Goal: Feedback & Contribution: Leave review/rating

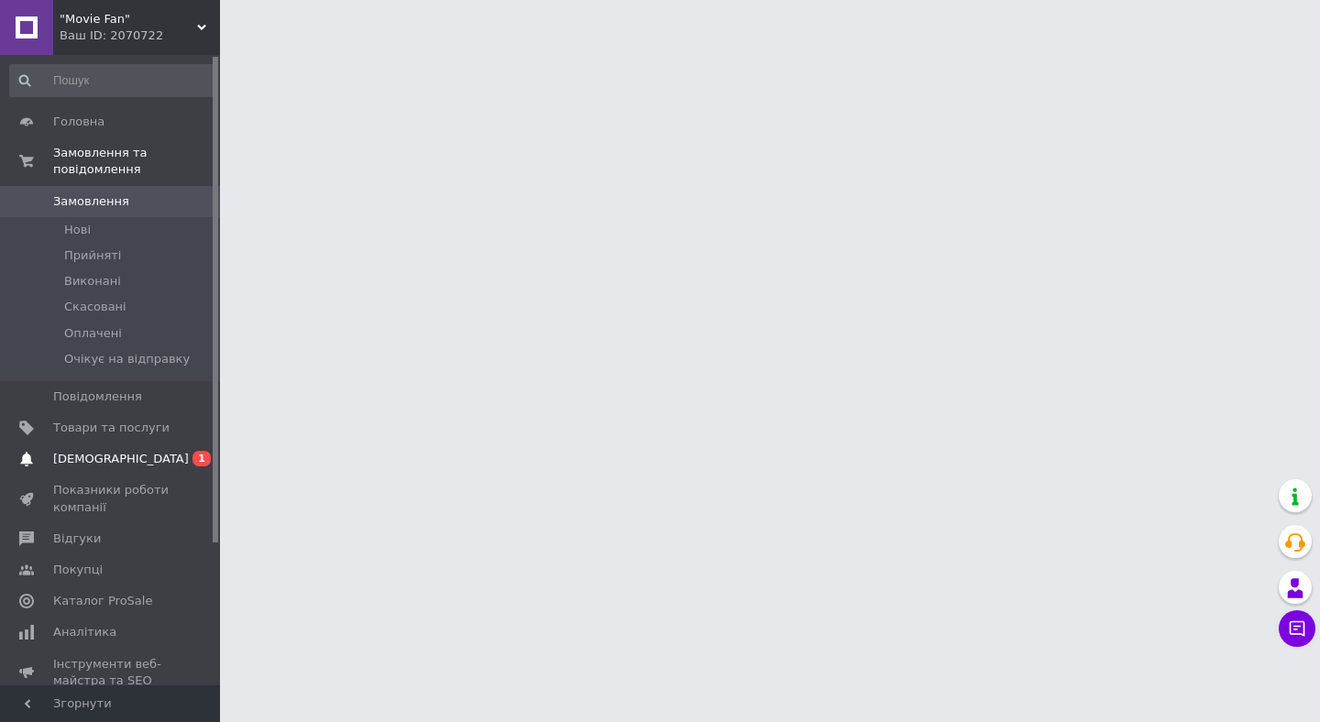
click at [106, 457] on span "[DEMOGRAPHIC_DATA]" at bounding box center [121, 459] width 136 height 17
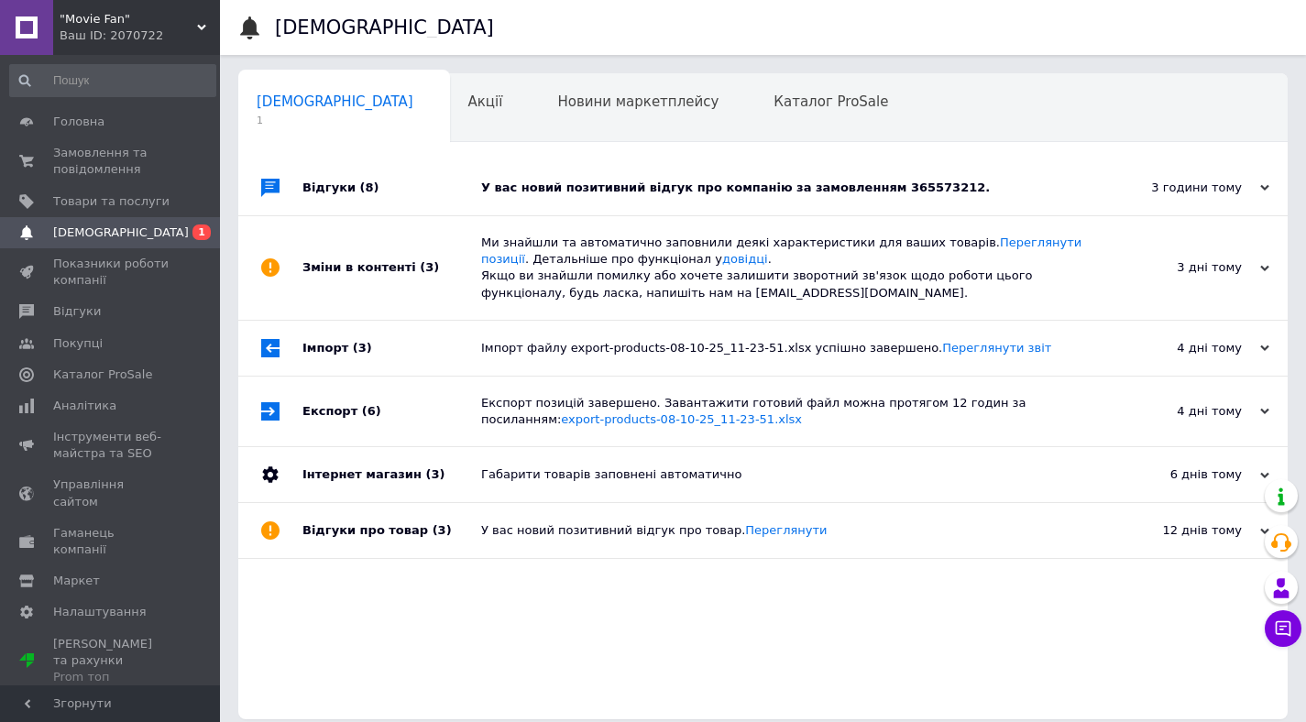
click at [917, 193] on div "У вас новий позитивний відгук про компанію за замовленням 365573212." at bounding box center [783, 188] width 605 height 17
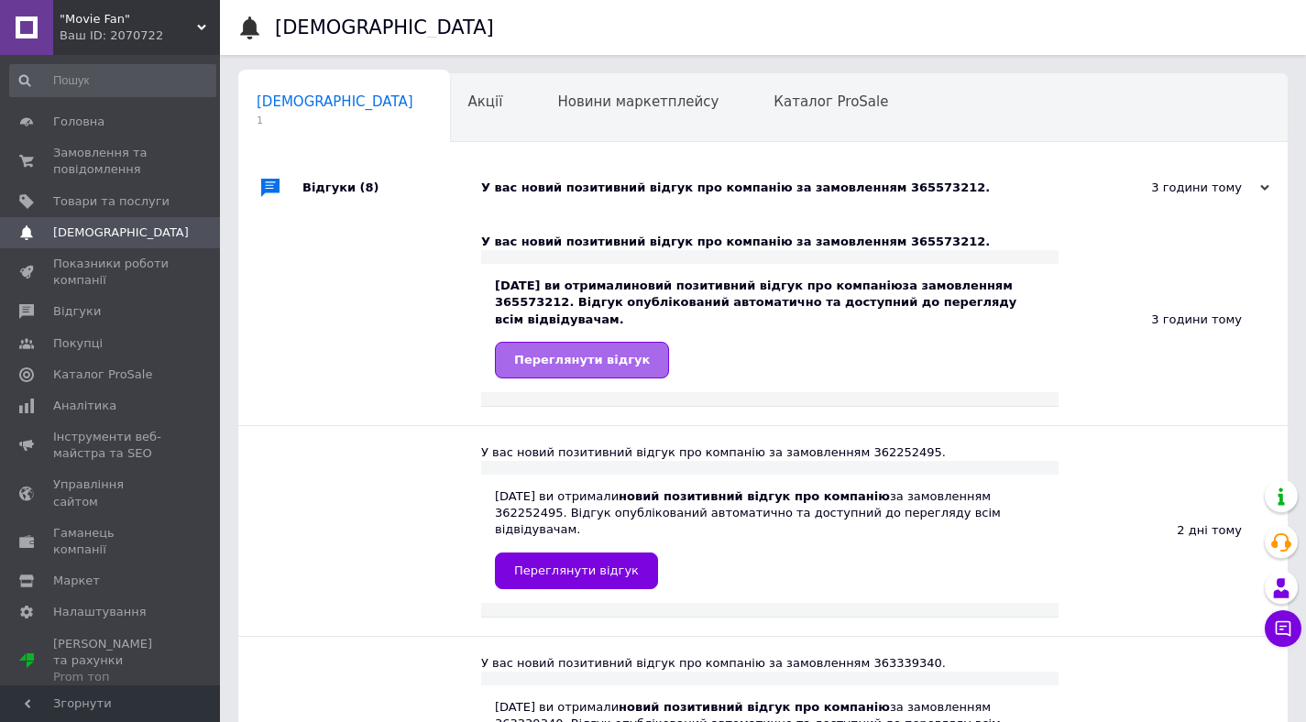
click at [623, 363] on span "Переглянути відгук" at bounding box center [582, 360] width 136 height 14
click at [83, 338] on span "Покупці" at bounding box center [78, 344] width 50 height 17
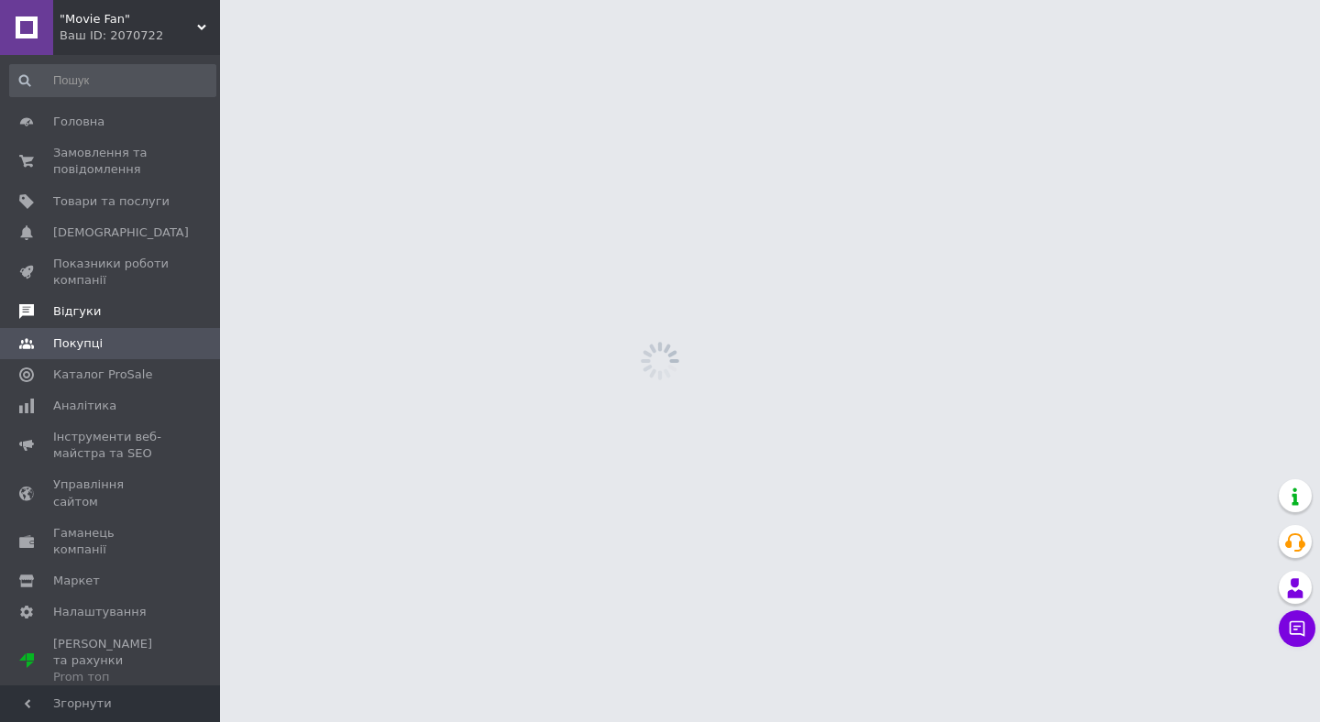
click at [82, 314] on span "Відгуки" at bounding box center [77, 311] width 48 height 17
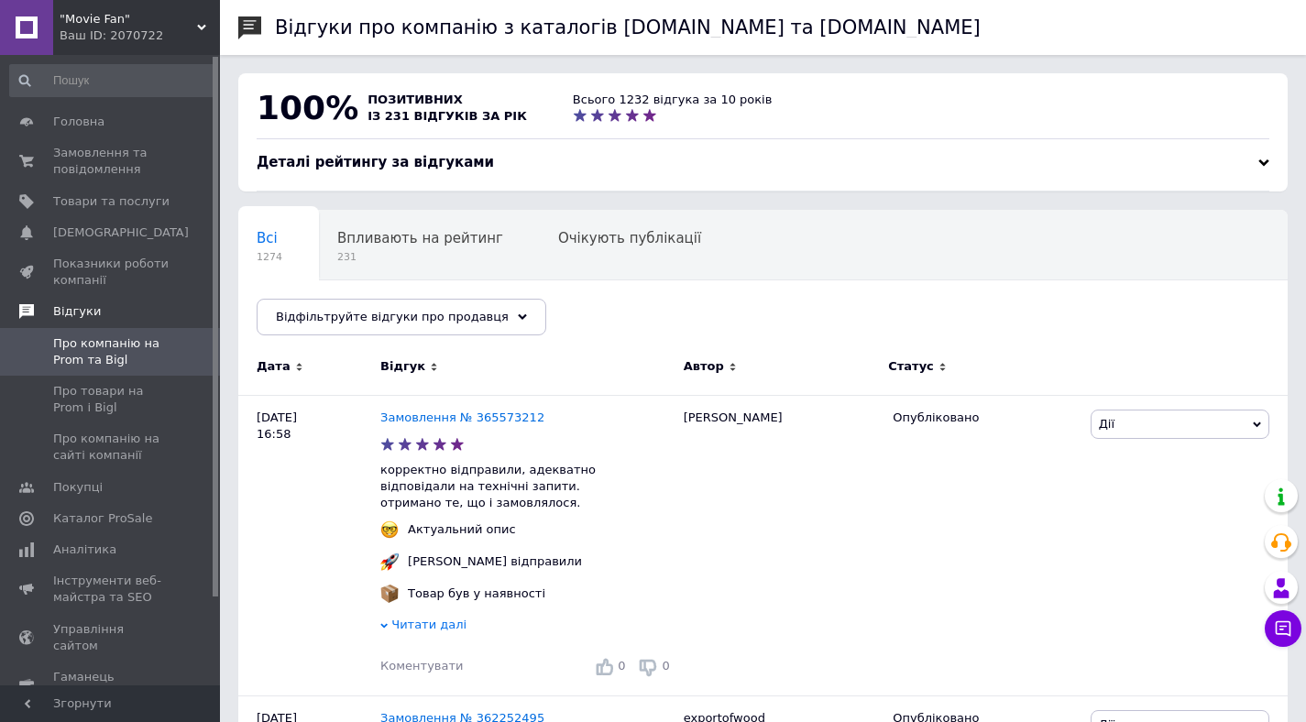
click at [89, 307] on span "Відгуки" at bounding box center [77, 311] width 48 height 17
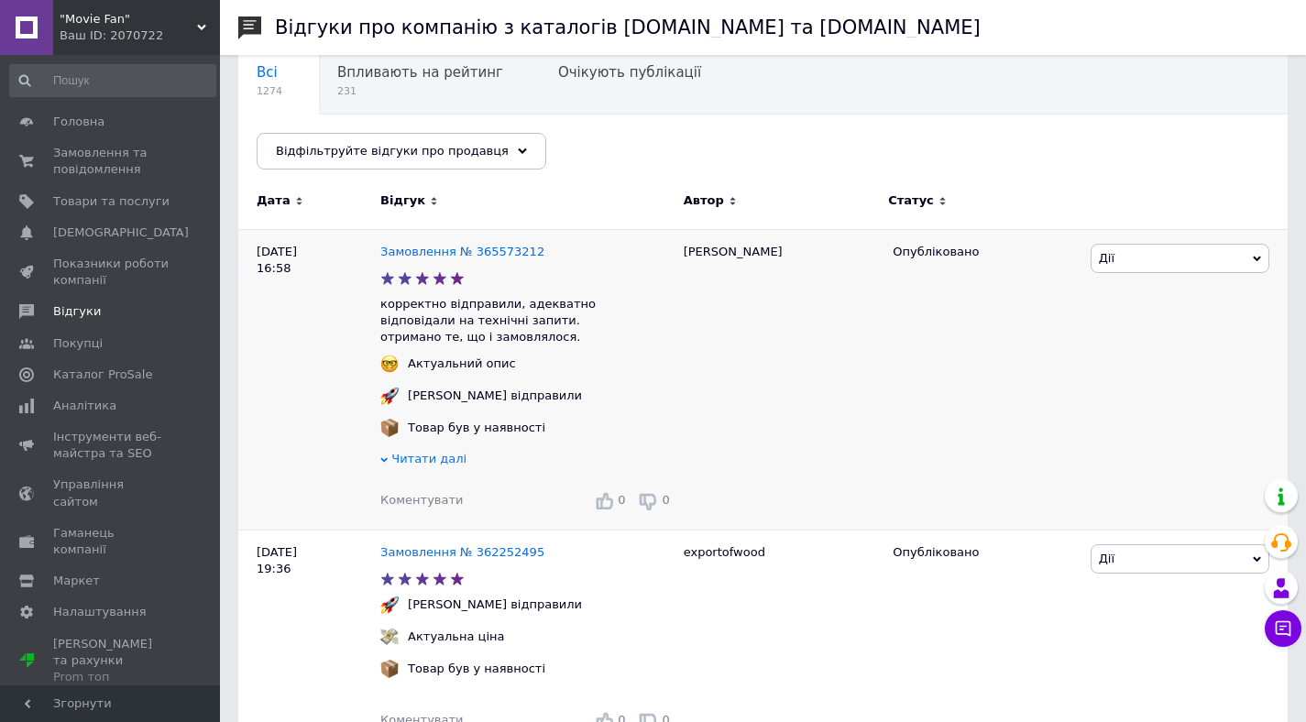
scroll to position [186, 0]
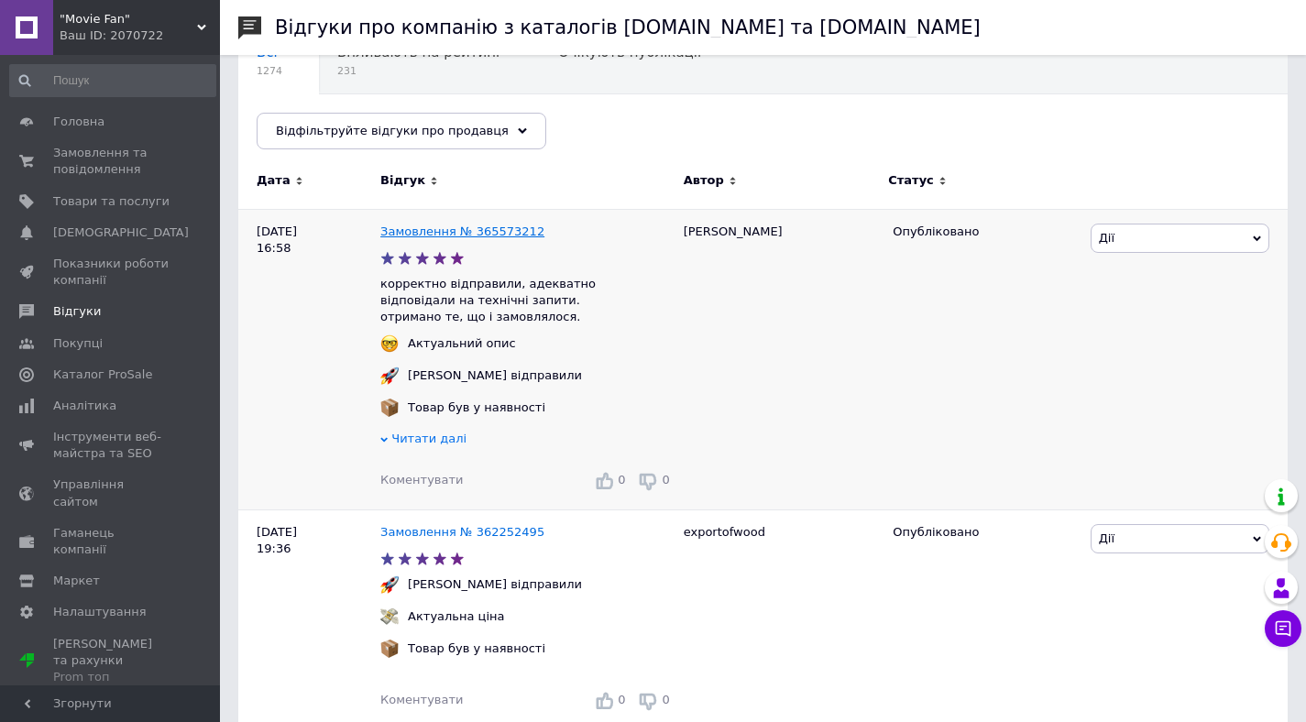
click at [512, 232] on link "Замовлення № 365573212" at bounding box center [462, 232] width 164 height 14
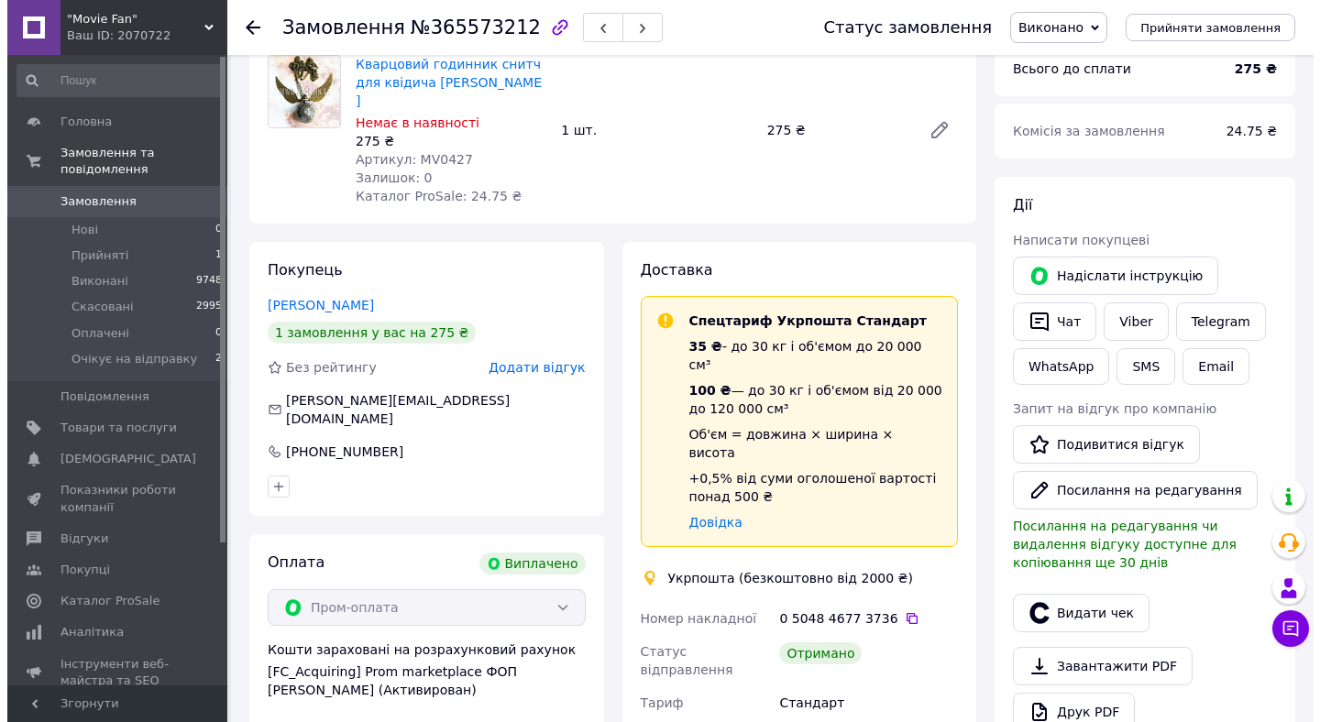
scroll to position [150, 0]
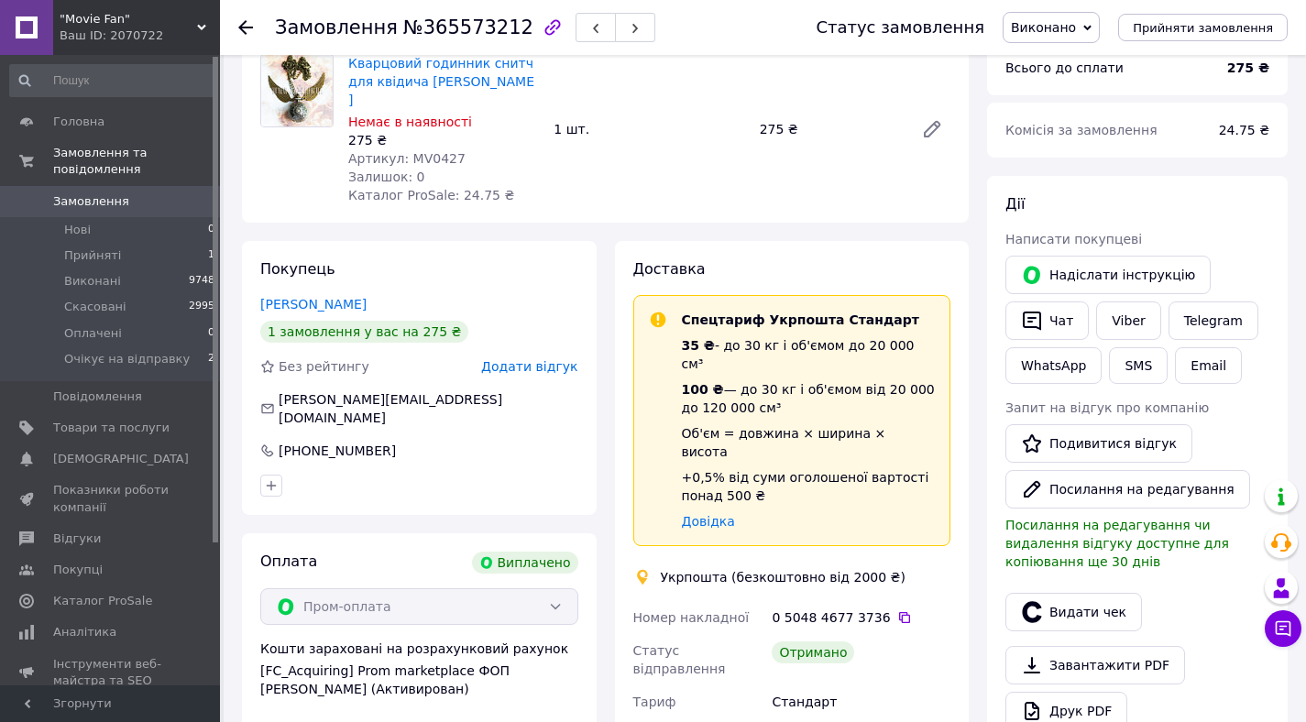
click at [527, 359] on span "Додати відгук" at bounding box center [529, 366] width 96 height 15
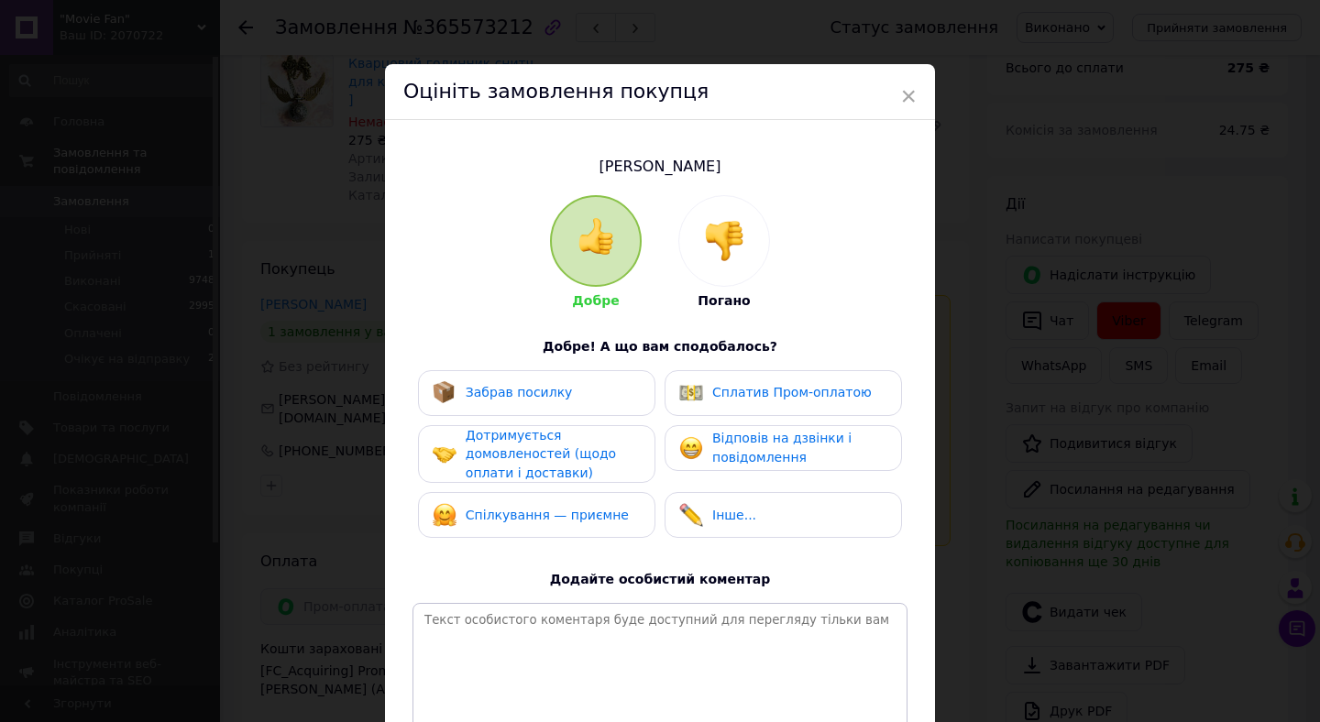
click at [523, 389] on span "Забрав посилку" at bounding box center [519, 392] width 107 height 15
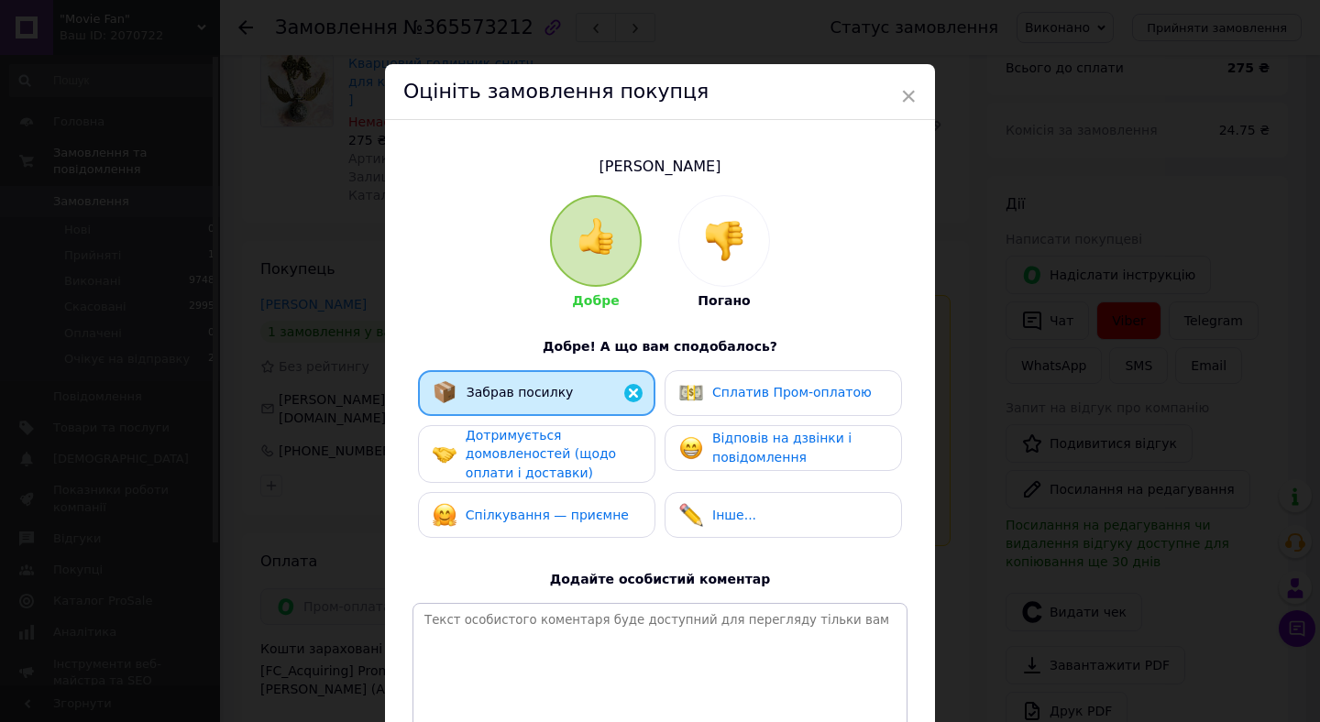
click at [510, 452] on span "Дотримується домовленостей (щодо оплати і доставки)" at bounding box center [541, 454] width 150 height 52
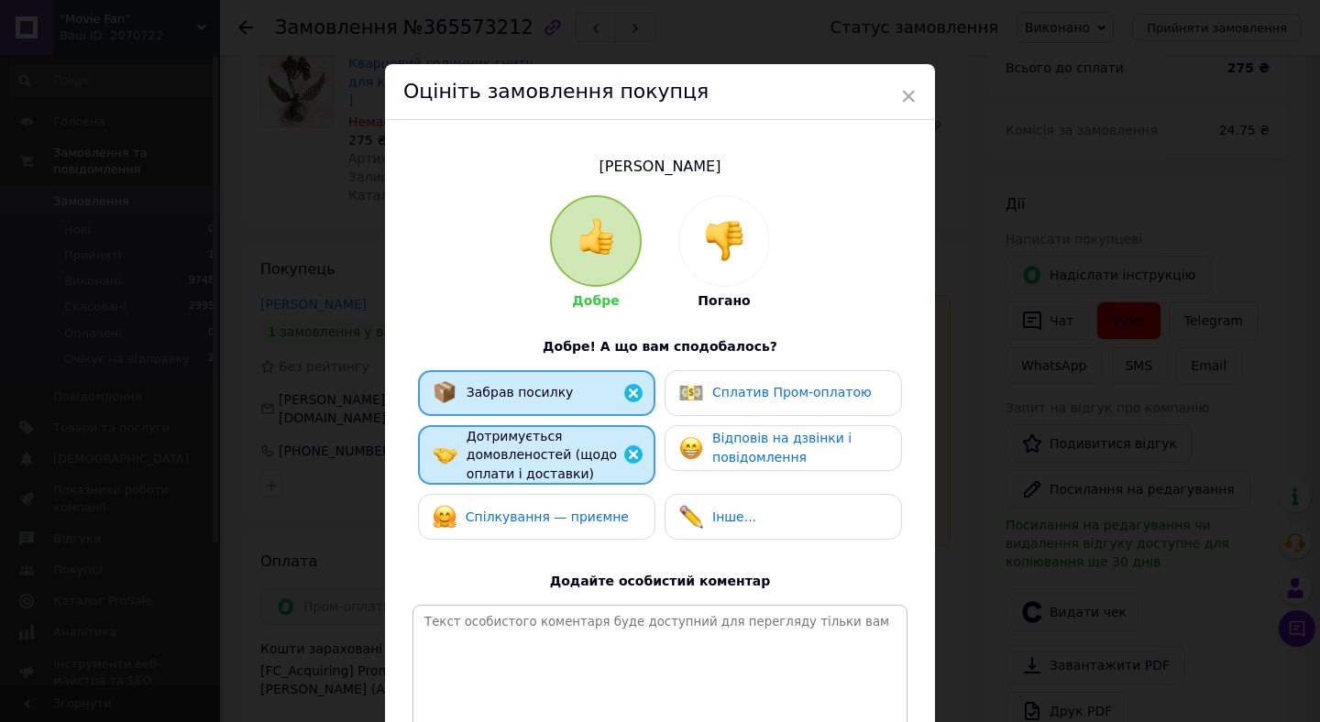
click at [510, 513] on span "Спілкування — приємне" at bounding box center [547, 517] width 163 height 15
click at [723, 389] on span "Сплатив Пром-оплатою" at bounding box center [792, 392] width 160 height 15
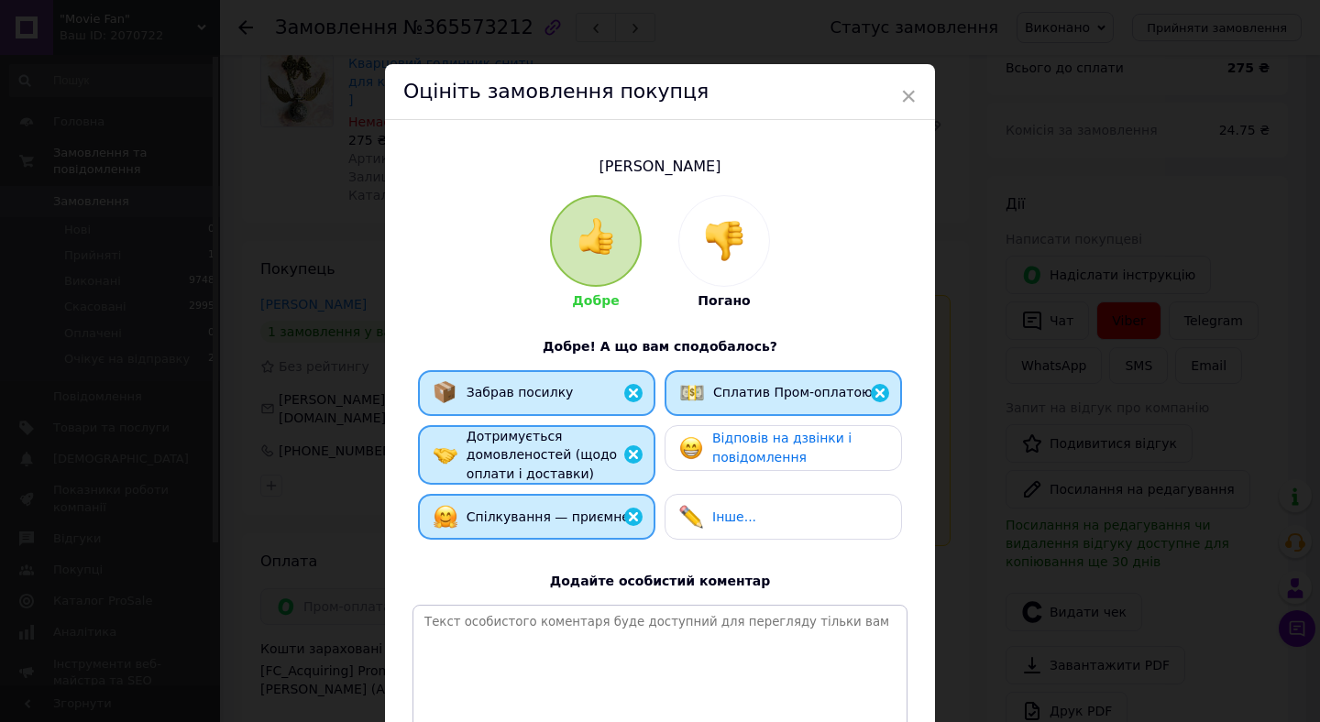
click at [723, 434] on span "Відповів на дзвінки і повідомлення" at bounding box center [781, 448] width 139 height 34
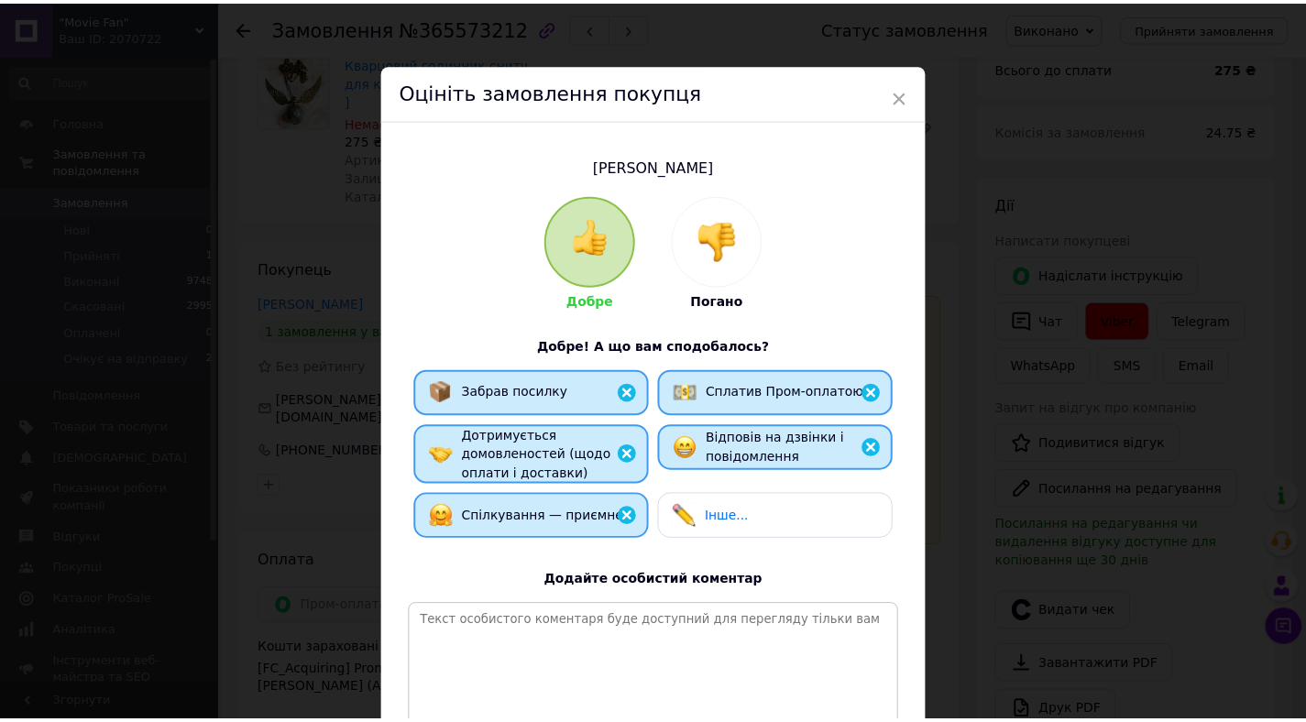
scroll to position [172, 0]
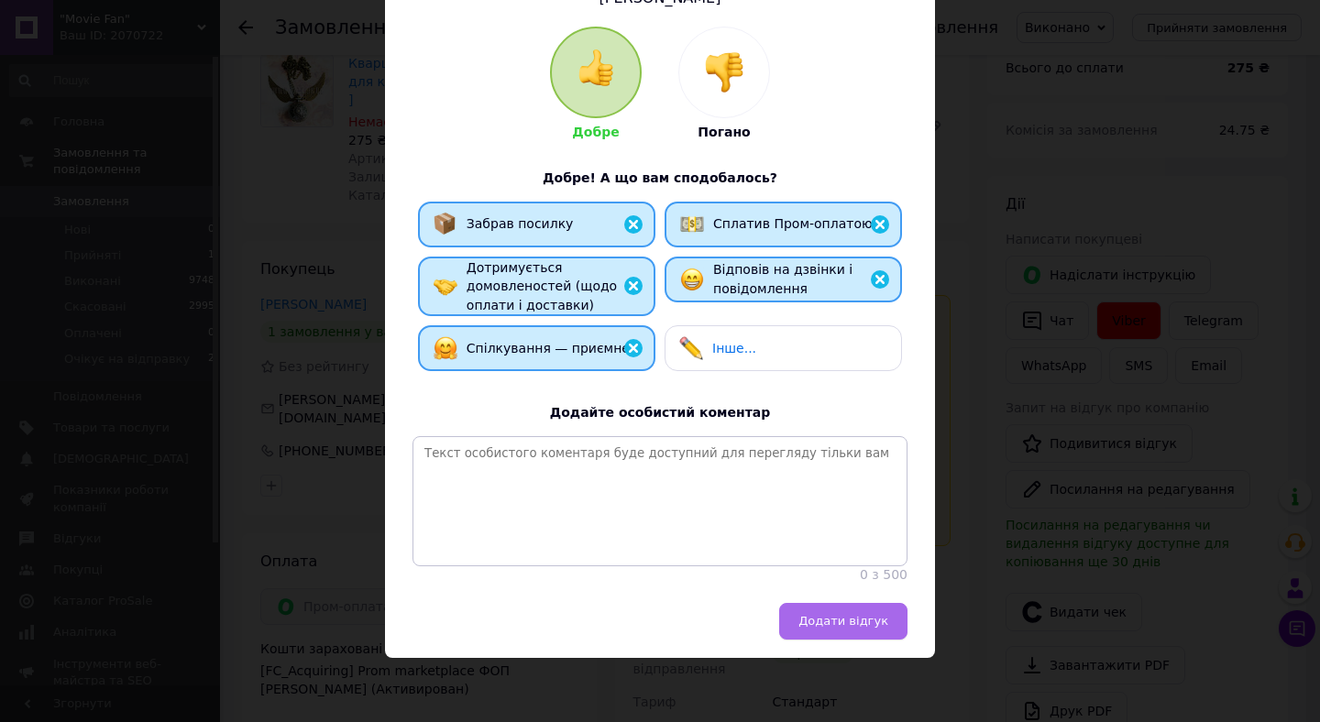
click at [826, 619] on span "Додати відгук" at bounding box center [844, 621] width 90 height 14
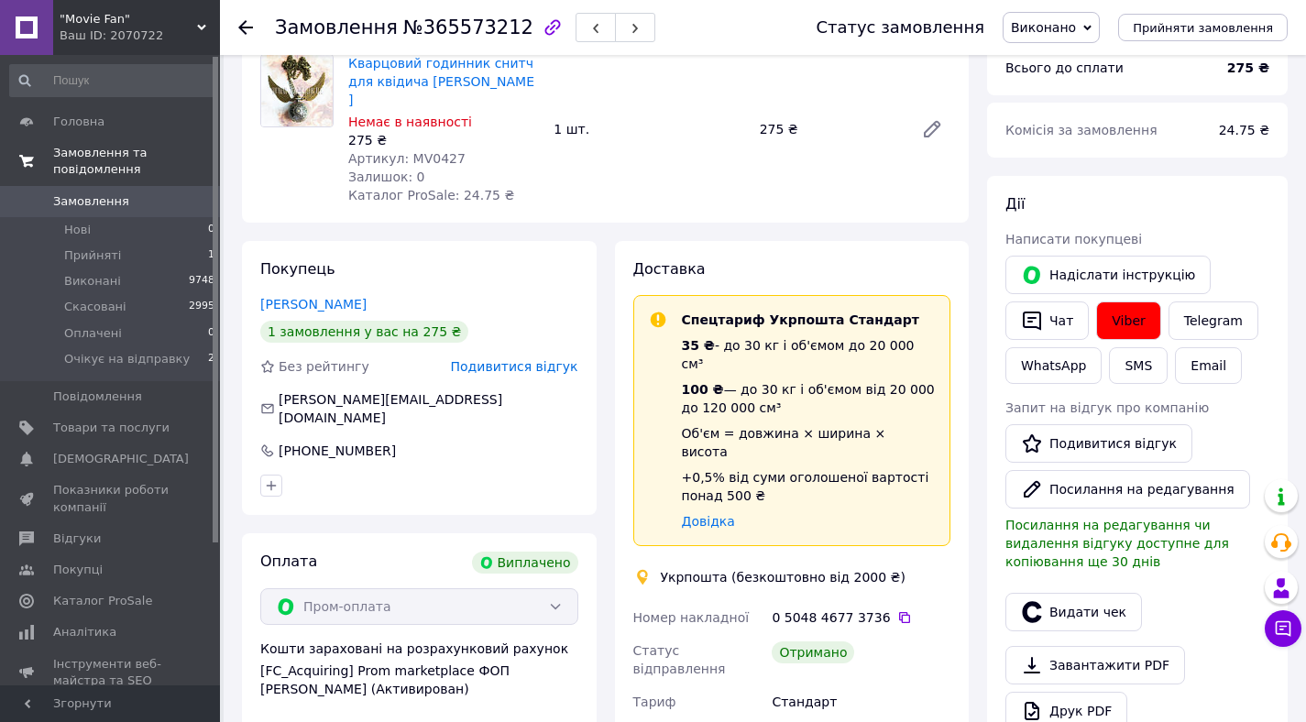
click at [106, 166] on span "Замовлення та повідомлення" at bounding box center [136, 161] width 167 height 33
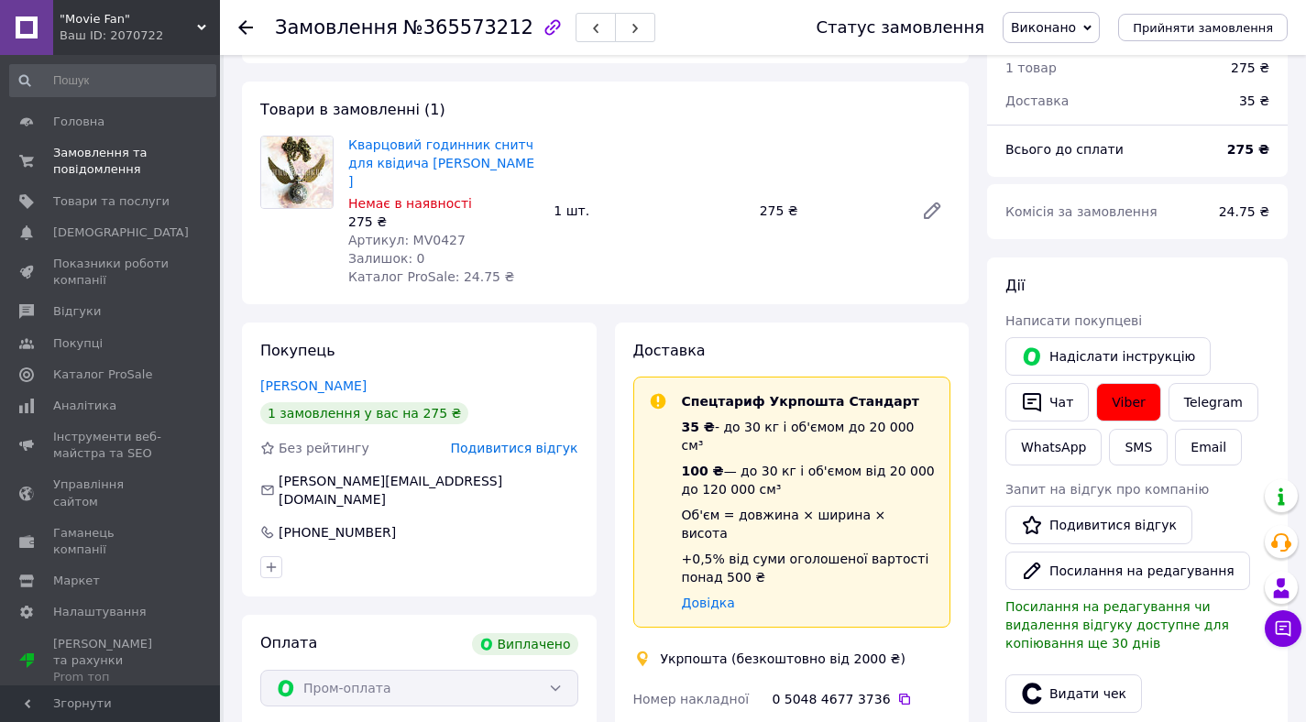
scroll to position [0, 0]
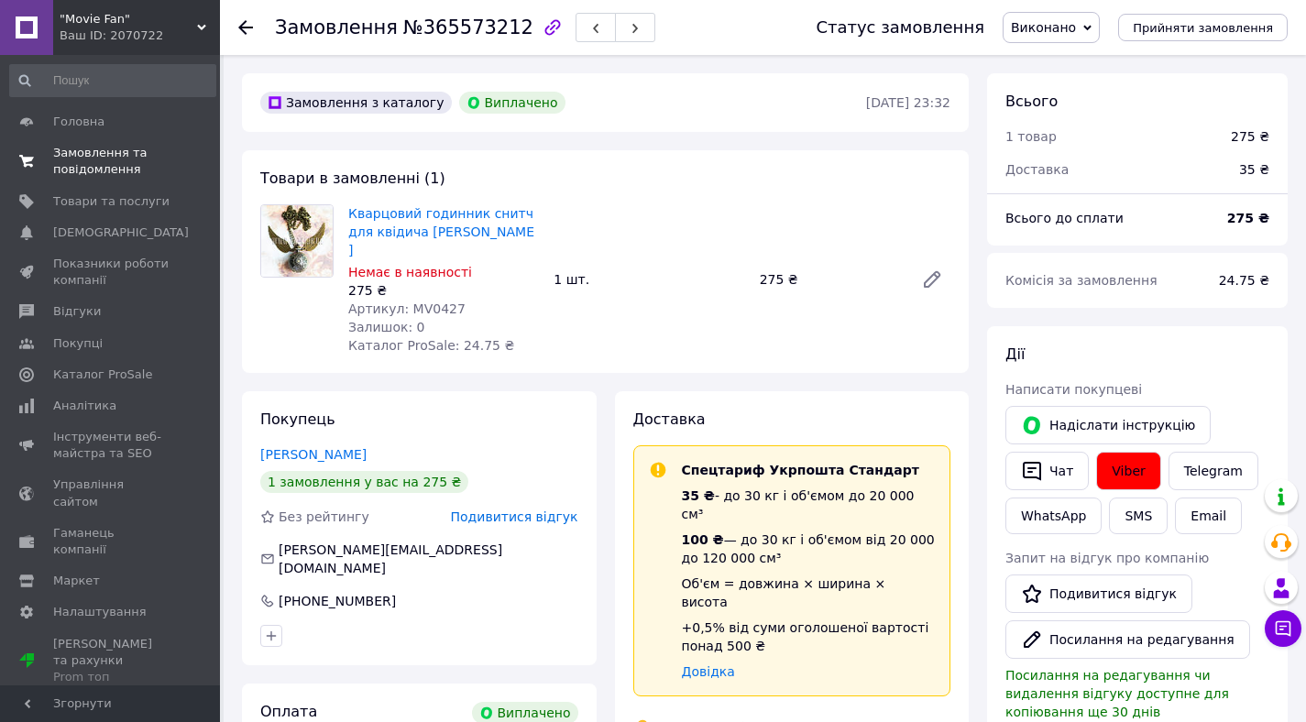
click at [83, 168] on span "Замовлення та повідомлення" at bounding box center [111, 161] width 116 height 33
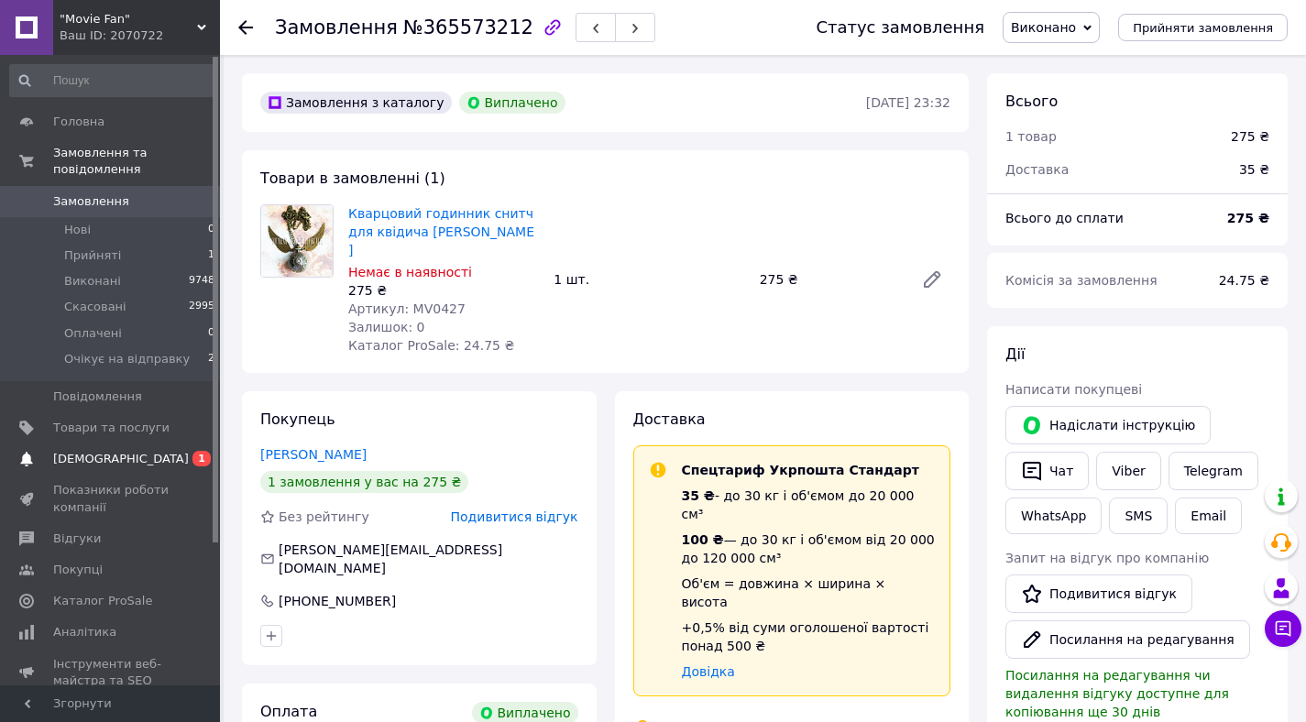
click at [72, 454] on span "[DEMOGRAPHIC_DATA]" at bounding box center [121, 459] width 136 height 17
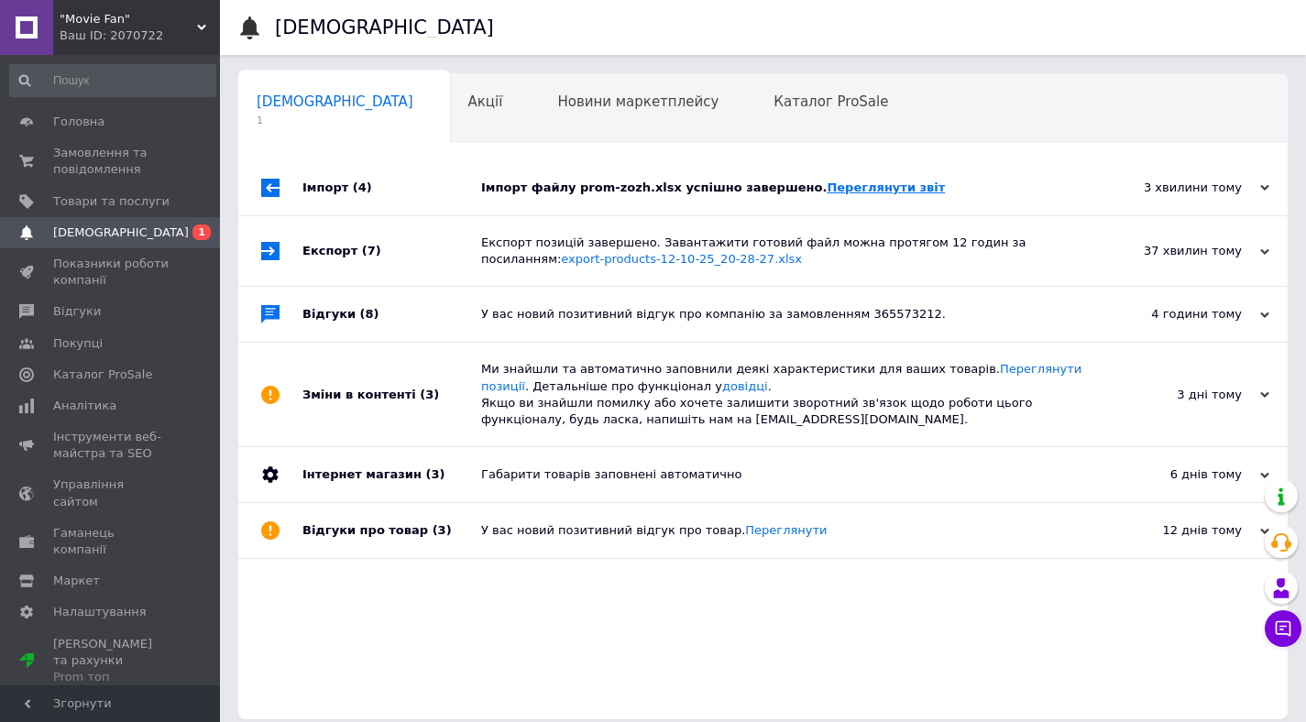
click at [843, 184] on link "Переглянути звіт" at bounding box center [886, 188] width 118 height 14
